Goal: Task Accomplishment & Management: Use online tool/utility

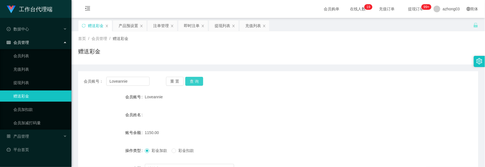
click at [193, 81] on button "查 询" at bounding box center [194, 81] width 18 height 9
click at [128, 27] on div "产品预设置" at bounding box center [129, 25] width 20 height 11
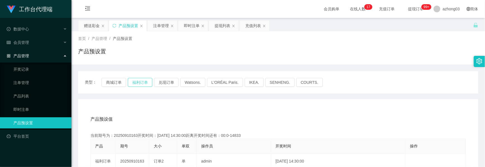
click at [138, 82] on button "福利订单" at bounding box center [140, 82] width 25 height 9
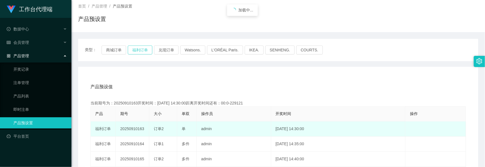
scroll to position [74, 0]
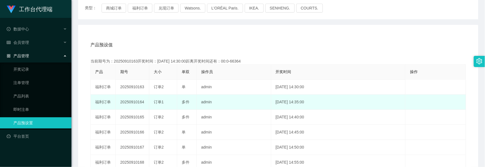
click at [128, 106] on td "20250910164" at bounding box center [133, 102] width 34 height 15
click at [129, 103] on td "20250910164" at bounding box center [133, 102] width 34 height 15
copy td "20250910164"
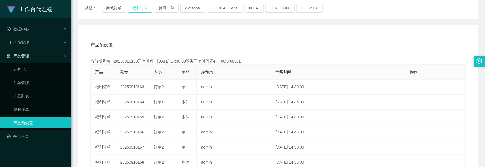
click at [142, 9] on button "福利订单" at bounding box center [140, 8] width 25 height 9
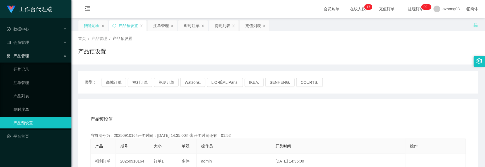
click at [95, 27] on div "赠送彩金" at bounding box center [92, 25] width 16 height 11
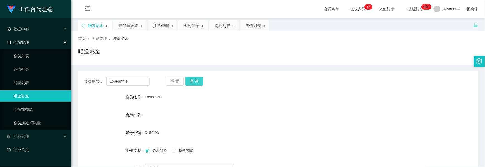
click at [202, 80] on button "查 询" at bounding box center [194, 81] width 18 height 9
